Goal: Task Accomplishment & Management: Manage account settings

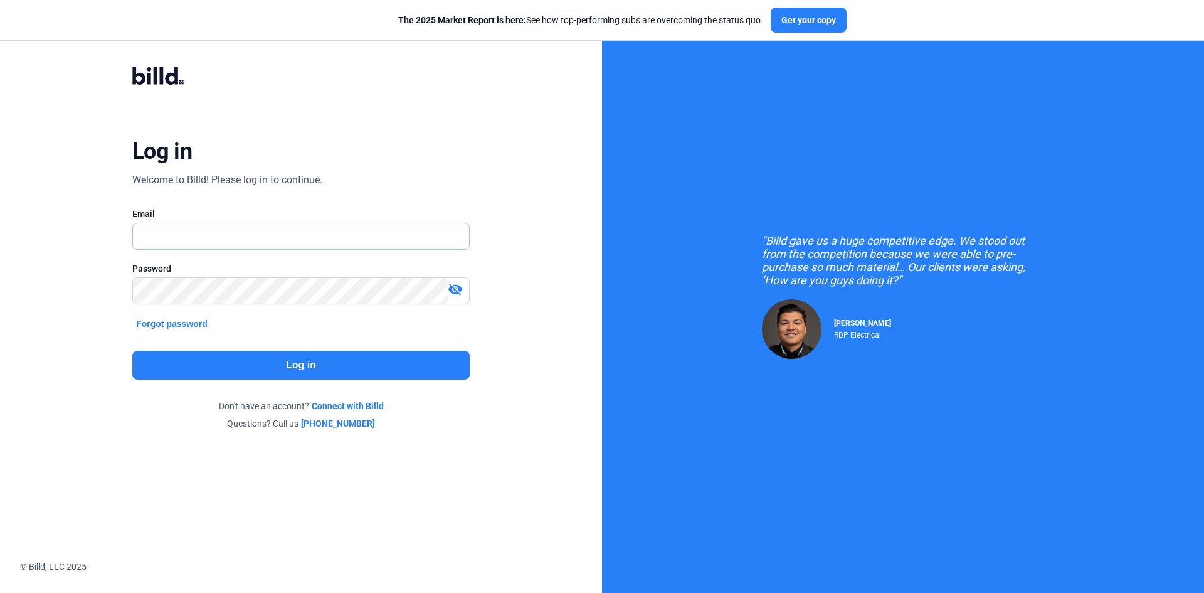
type input "[EMAIL_ADDRESS][PERSON_NAME][DOMAIN_NAME]"
click at [315, 364] on button "Log in" at bounding box center [300, 365] width 337 height 29
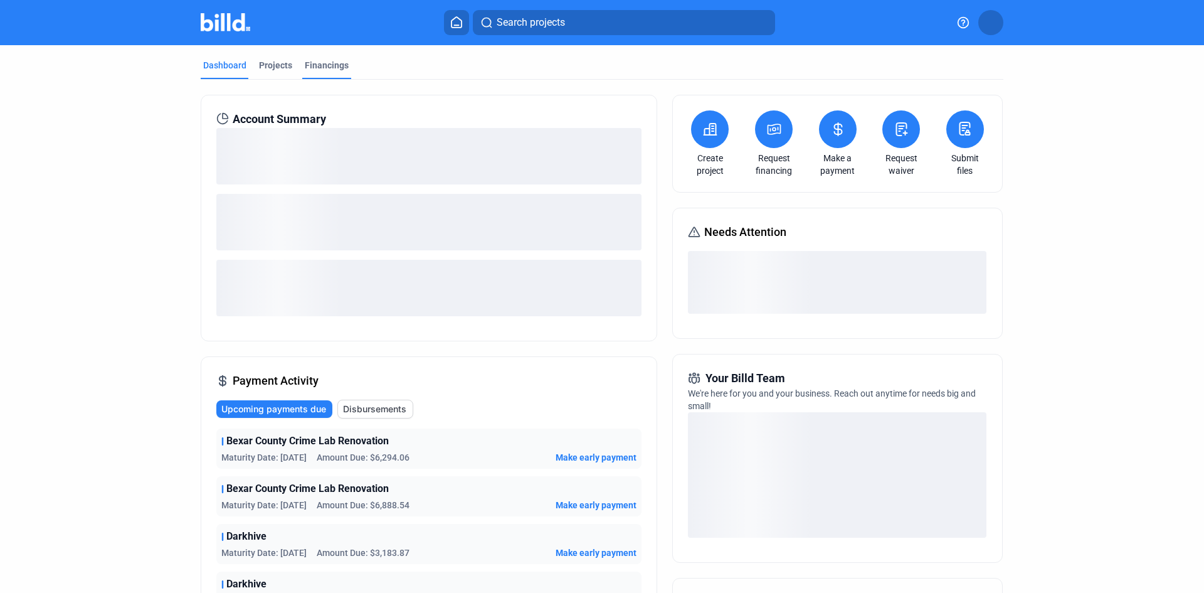
click at [316, 60] on div "Financings" at bounding box center [327, 65] width 44 height 13
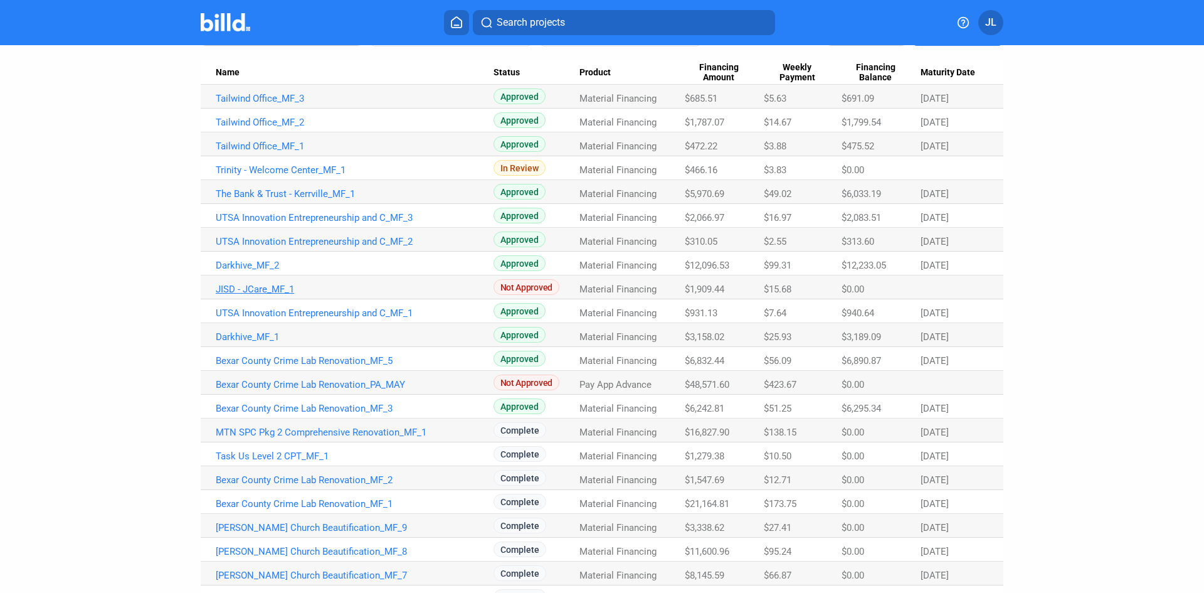
scroll to position [188, 0]
